Goal: Navigation & Orientation: Go to known website

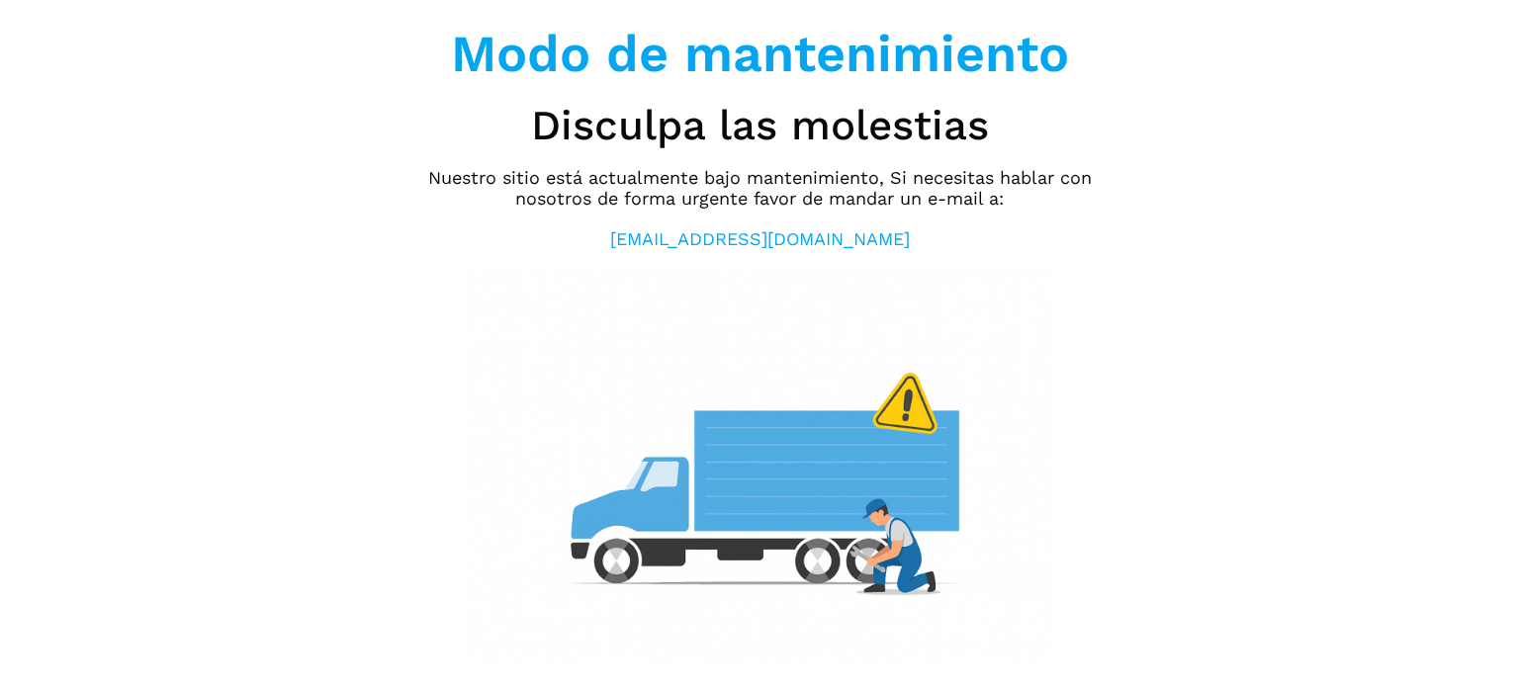
click at [399, 339] on div "Modo de mantenimiento Disculpa las molestias Nuestro sitio está actualmente baj…" at bounding box center [759, 343] width 1519 height 687
click at [369, 350] on div "Modo de mantenimiento Disculpa las molestias Nuestro sitio está actualmente baj…" at bounding box center [759, 343] width 1519 height 687
